Goal: Obtain resource: Download file/media

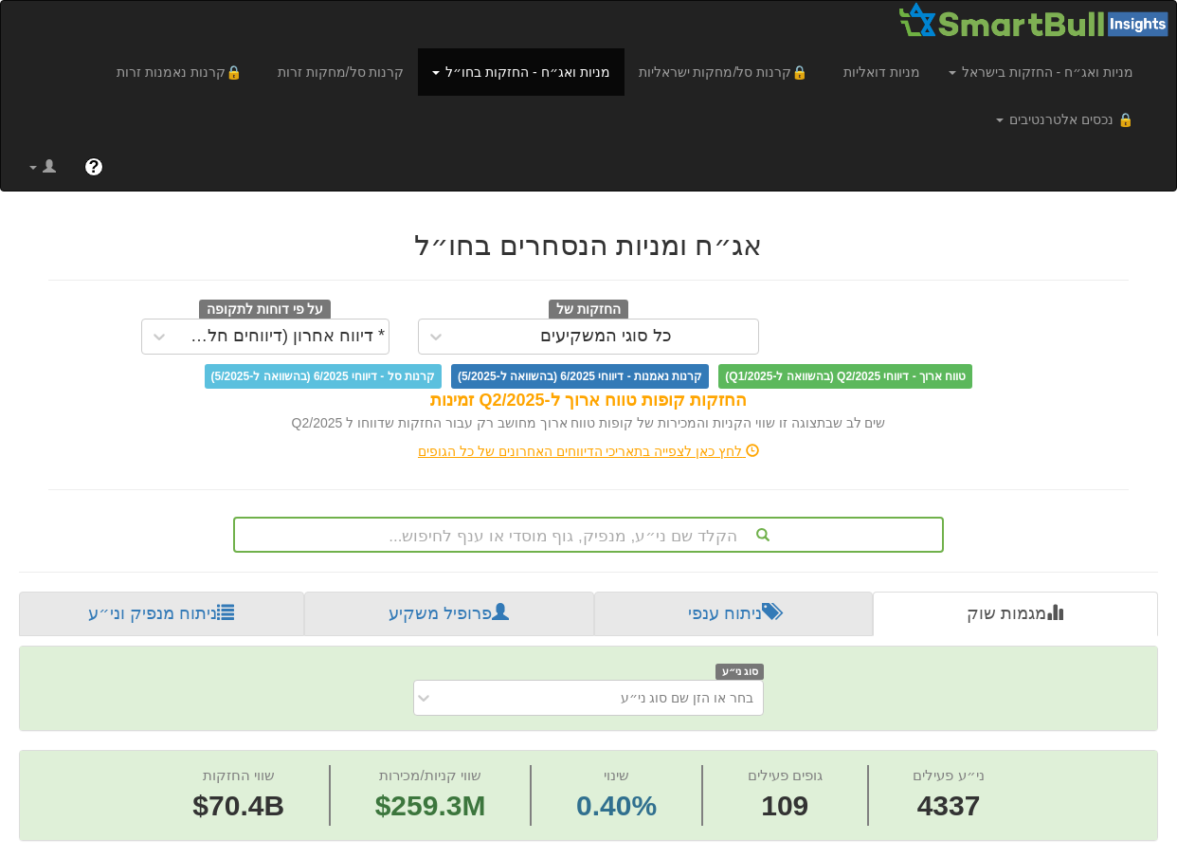
scroll to position [0, 15957]
click at [537, 538] on div "הקלד שם ני״ע, מנפיק, גוף מוסדי או ענף לחיפוש..." at bounding box center [588, 535] width 711 height 36
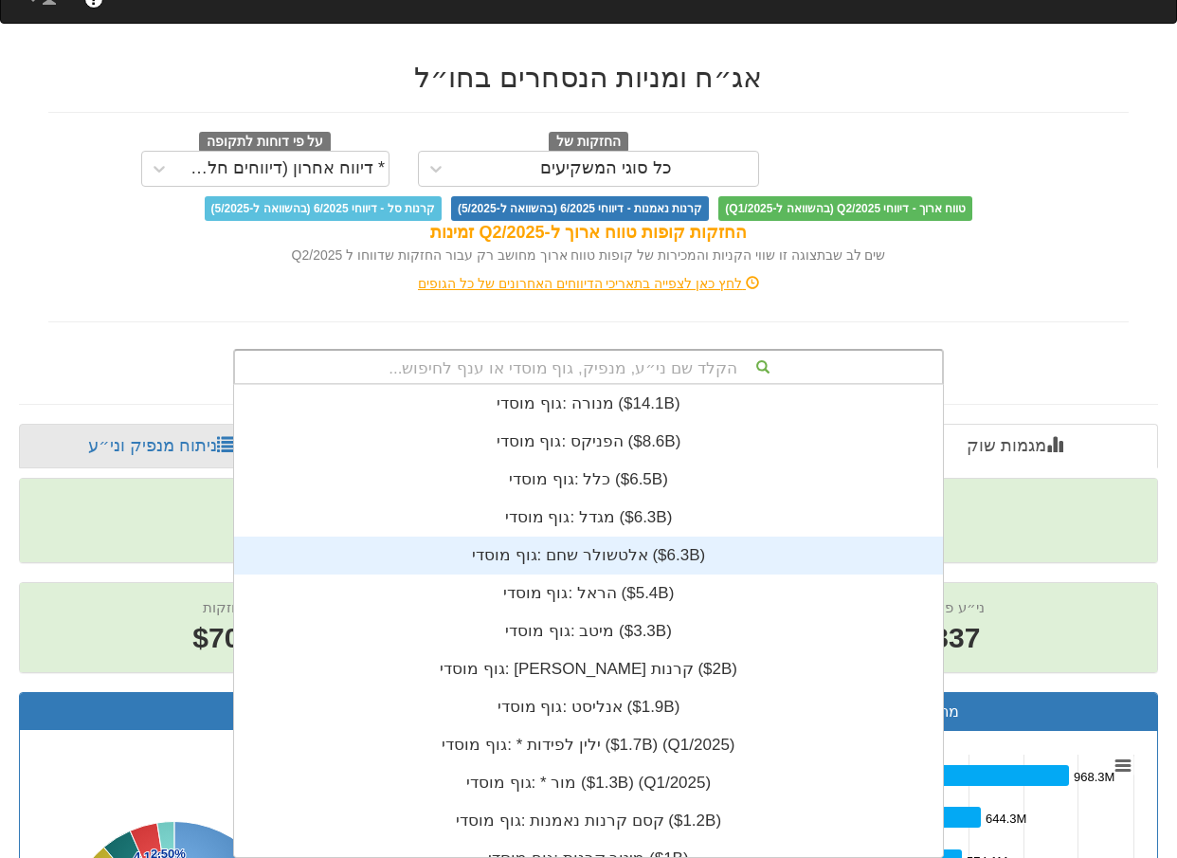
scroll to position [472, 0]
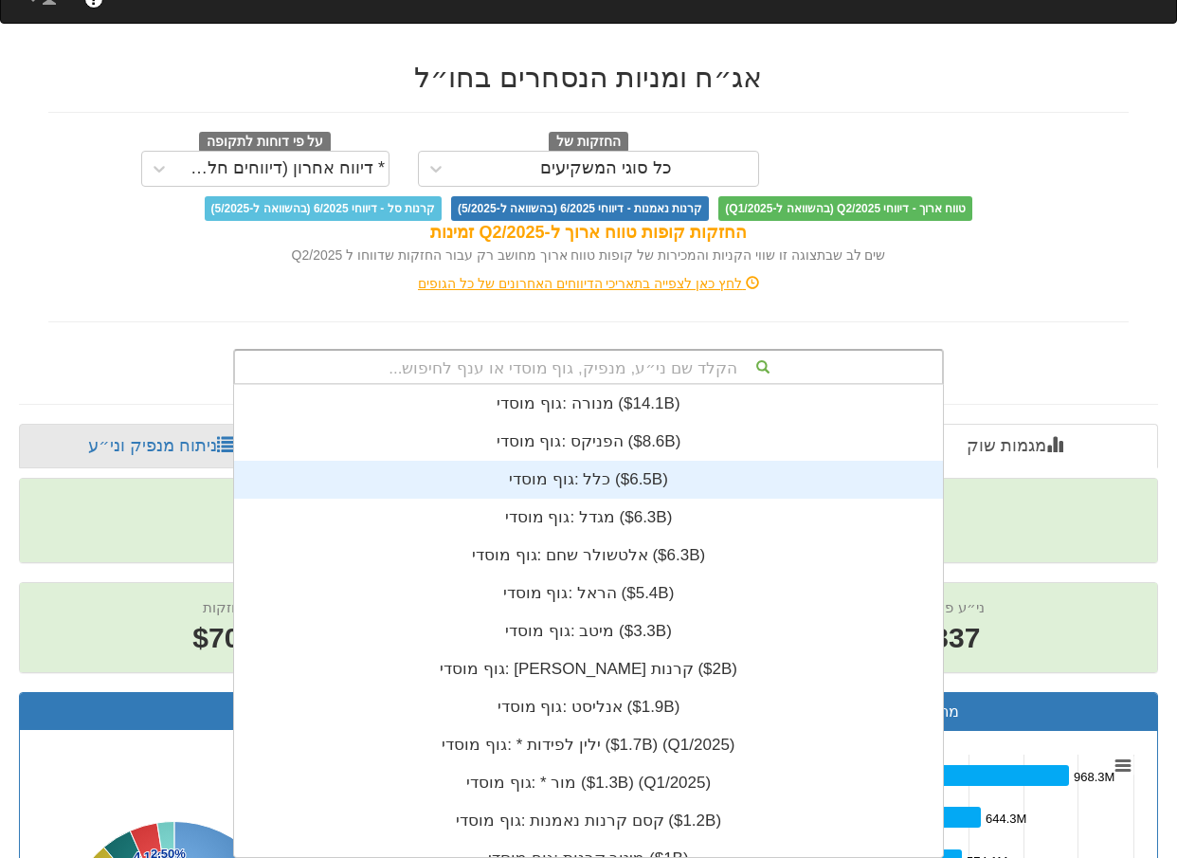
type input "ש"
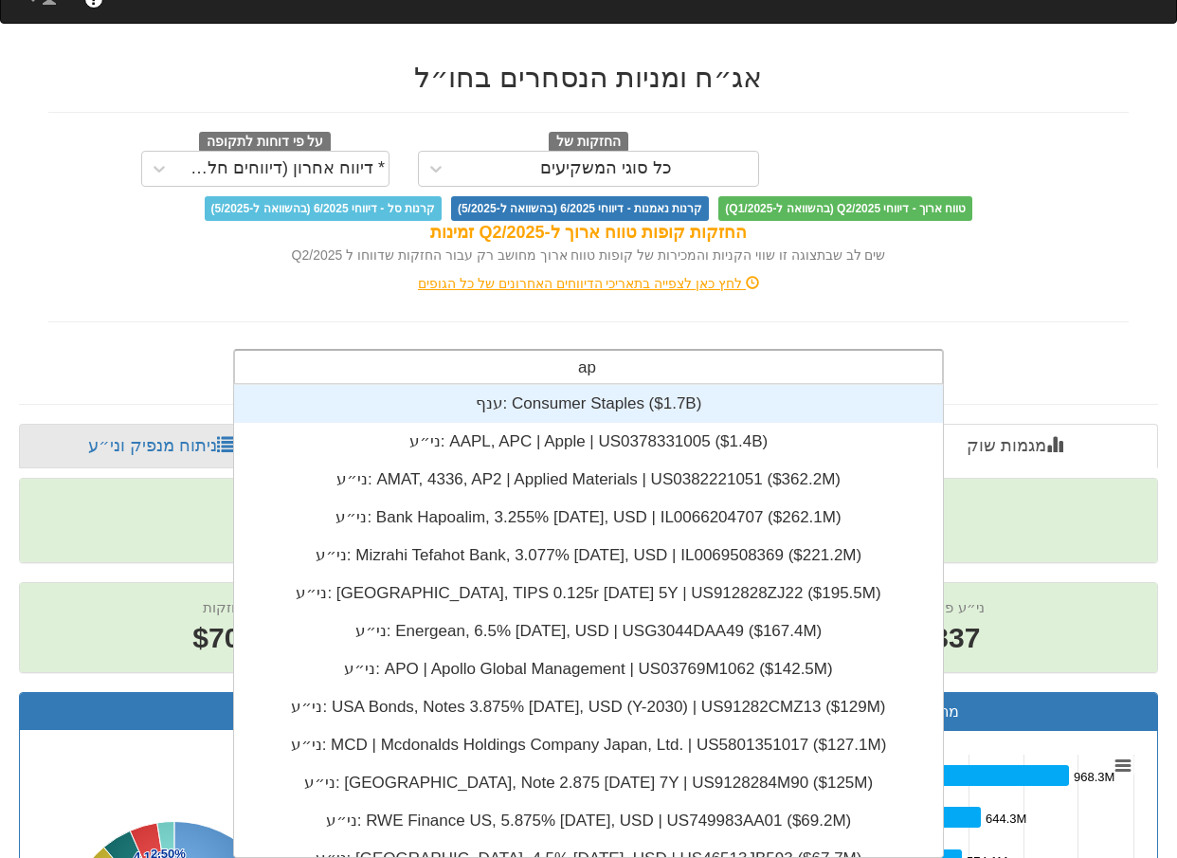
type input "app"
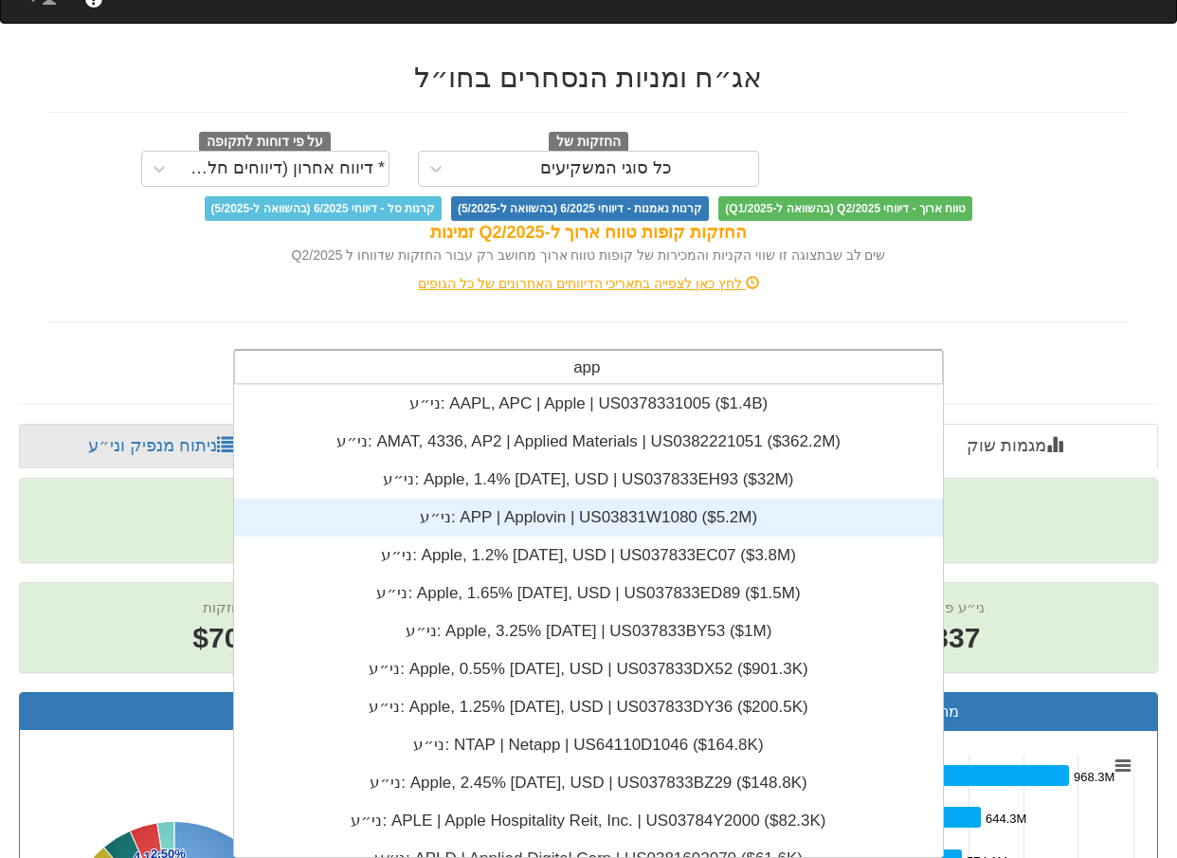
click at [574, 523] on div "ני״ע: ‎APP | Applovin | US03831W1080 ‎($5.2M)‏" at bounding box center [588, 518] width 709 height 38
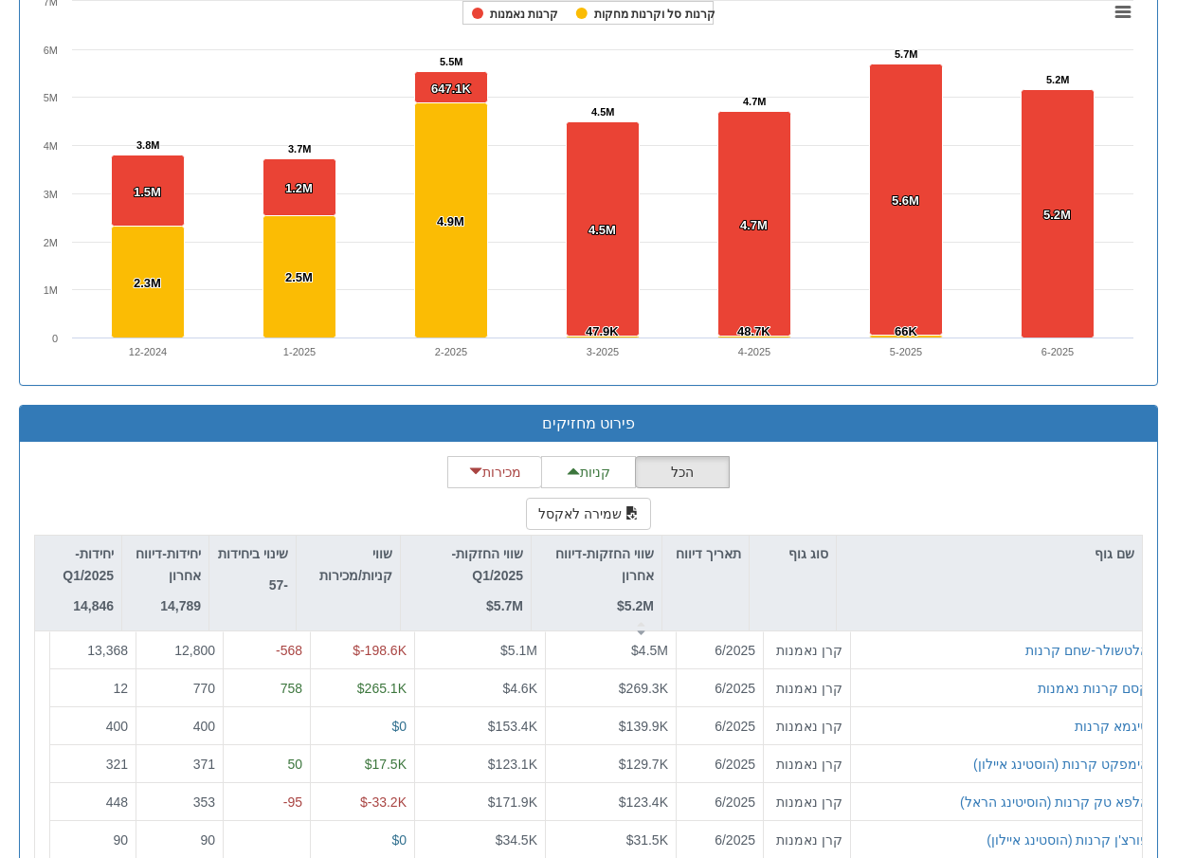
click at [961, 493] on div "הכל קניות מכירות שמירה לאקסל שם גוף סוג גוף תאריך דיווח שווי החזקות-דיווח אחרון…" at bounding box center [588, 685] width 1109 height 458
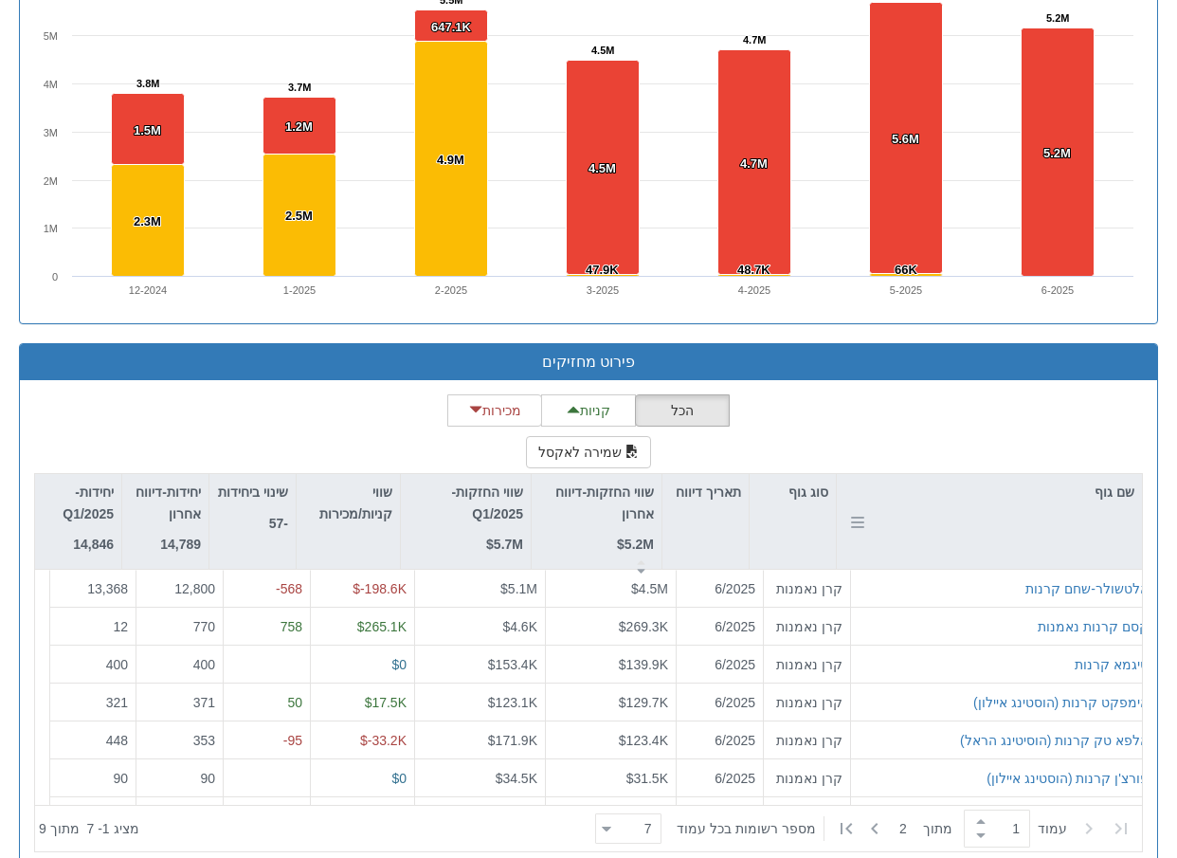
scroll to position [1522, 0]
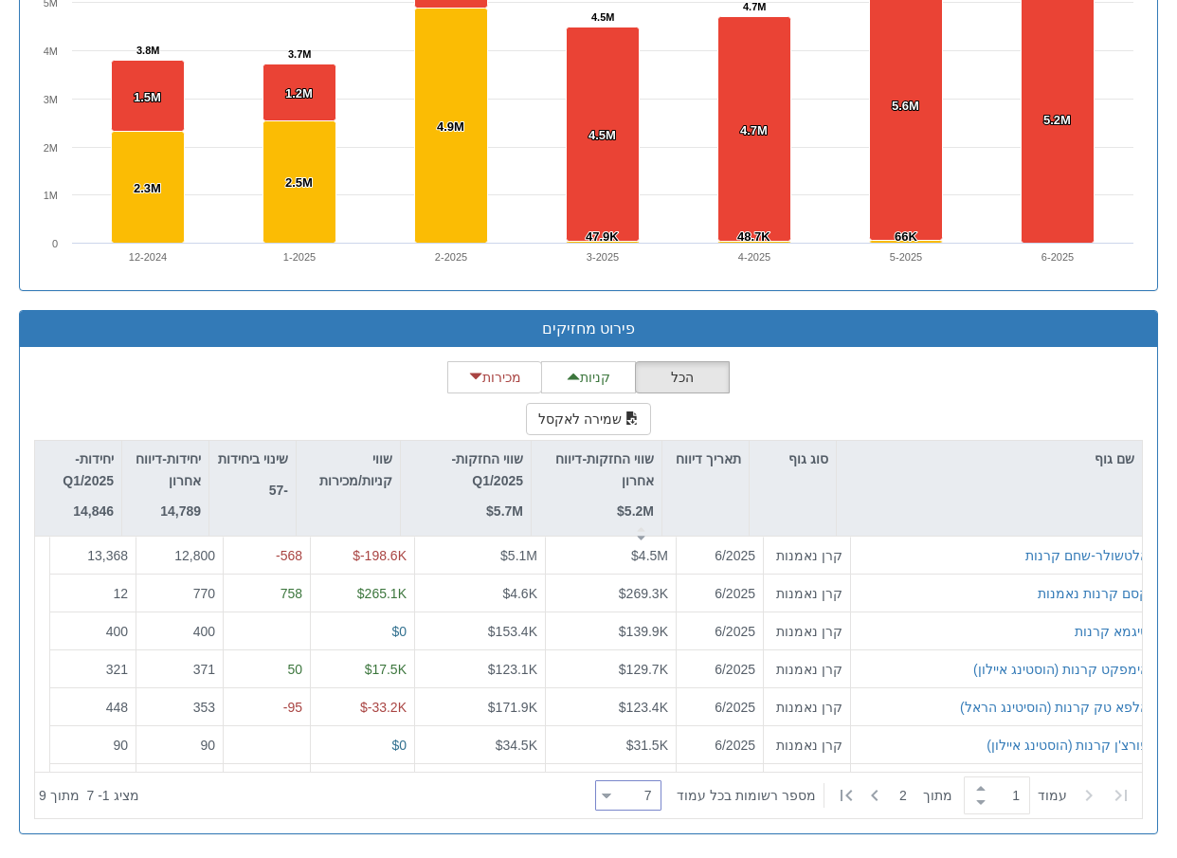
click at [625, 799] on div "7 7" at bounding box center [635, 796] width 49 height 27
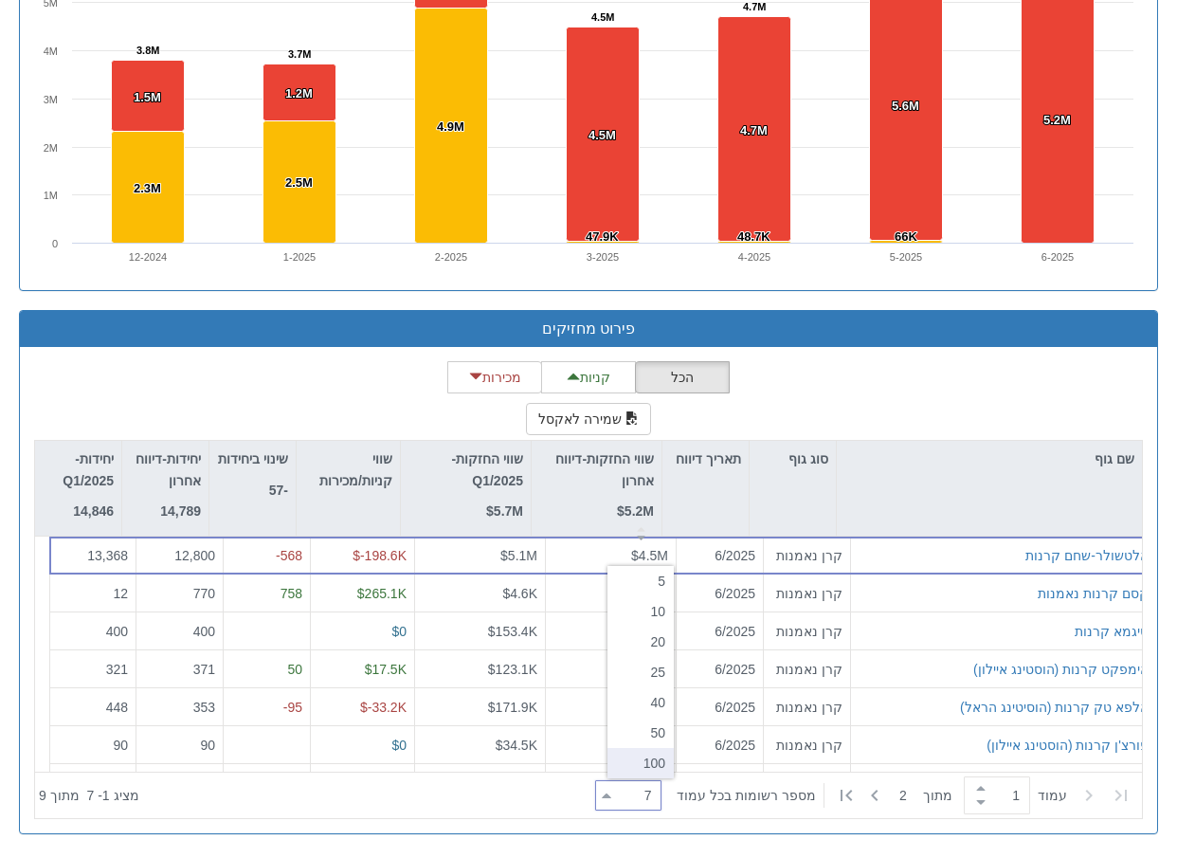
click at [629, 763] on div "100" at bounding box center [641, 763] width 66 height 30
type input "100"
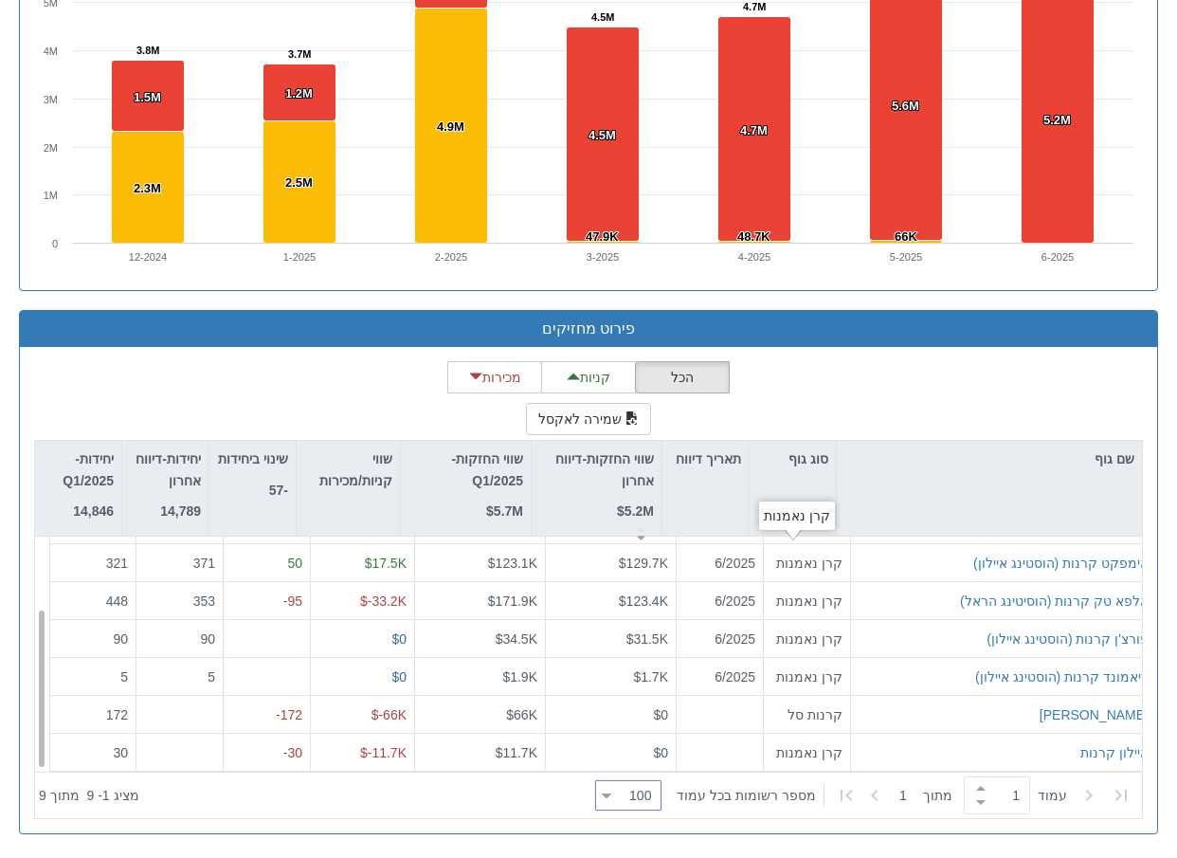
scroll to position [106, 0]
click at [588, 420] on button "שמירה לאקסל" at bounding box center [588, 419] width 125 height 32
drag, startPoint x: 923, startPoint y: 399, endPoint x: 760, endPoint y: 179, distance: 273.8
click at [923, 399] on div "הכל קניות מכירות שמירה לאקסל שם גוף סוג גוף תאריך דיווח שווי החזקות-דיווח אחרון…" at bounding box center [588, 590] width 1109 height 458
